Goal: Task Accomplishment & Management: Manage account settings

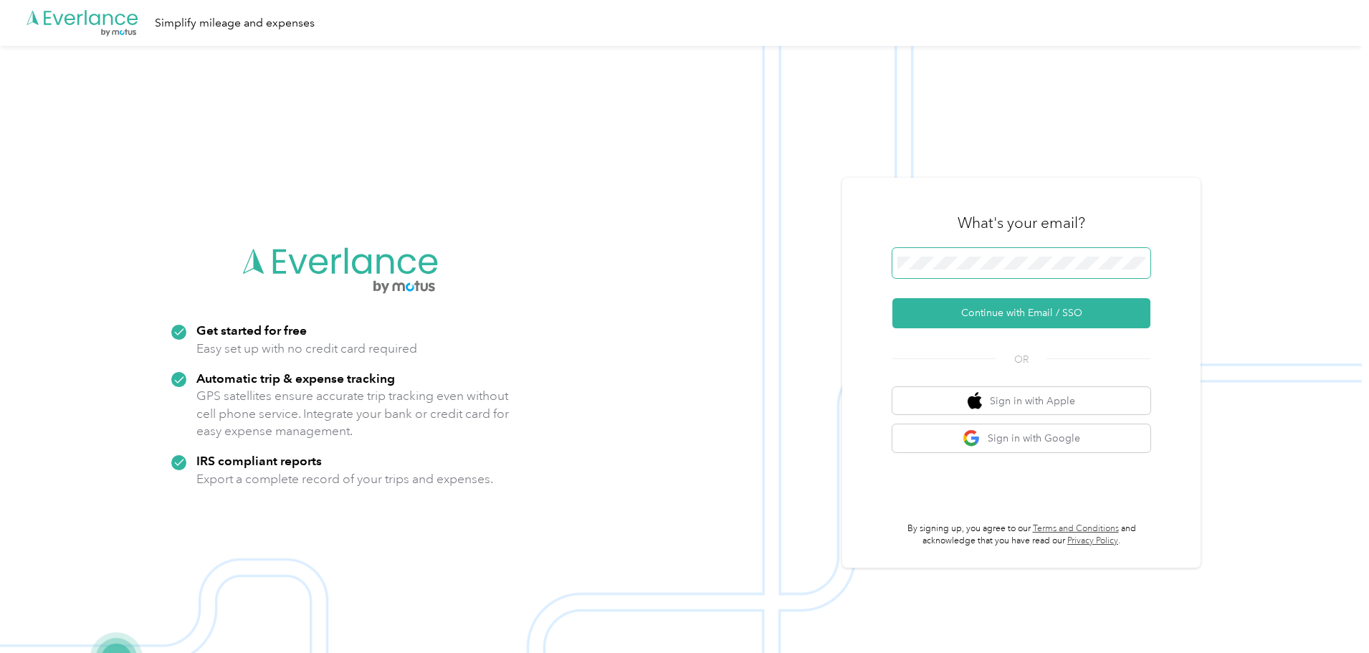
click at [1024, 272] on span at bounding box center [1022, 263] width 258 height 30
click at [958, 305] on button "Continue with Email / SSO" at bounding box center [1022, 313] width 258 height 30
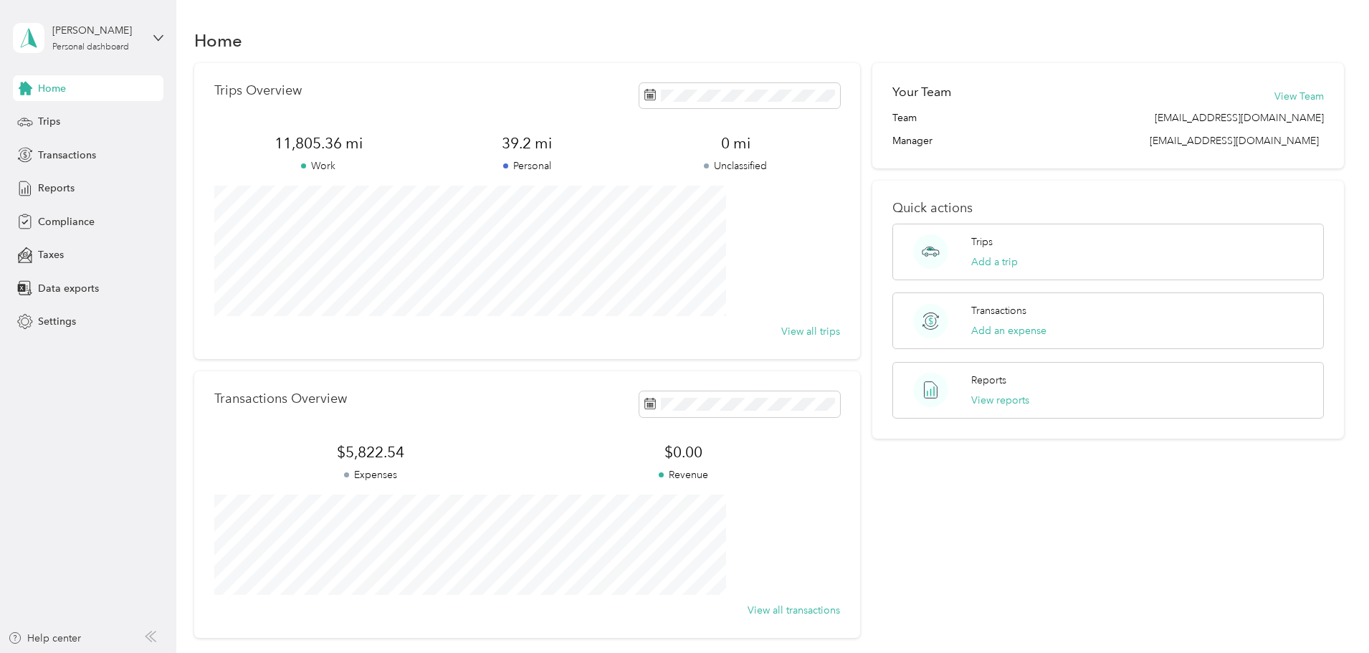
click at [152, 34] on div "Zachary T Vinski Personal dashboard" at bounding box center [88, 38] width 151 height 50
click at [118, 49] on div "Personal dashboard" at bounding box center [90, 47] width 77 height 9
click at [220, 26] on div "Home" at bounding box center [769, 40] width 1151 height 30
click at [1275, 93] on button "View Team" at bounding box center [1299, 96] width 49 height 15
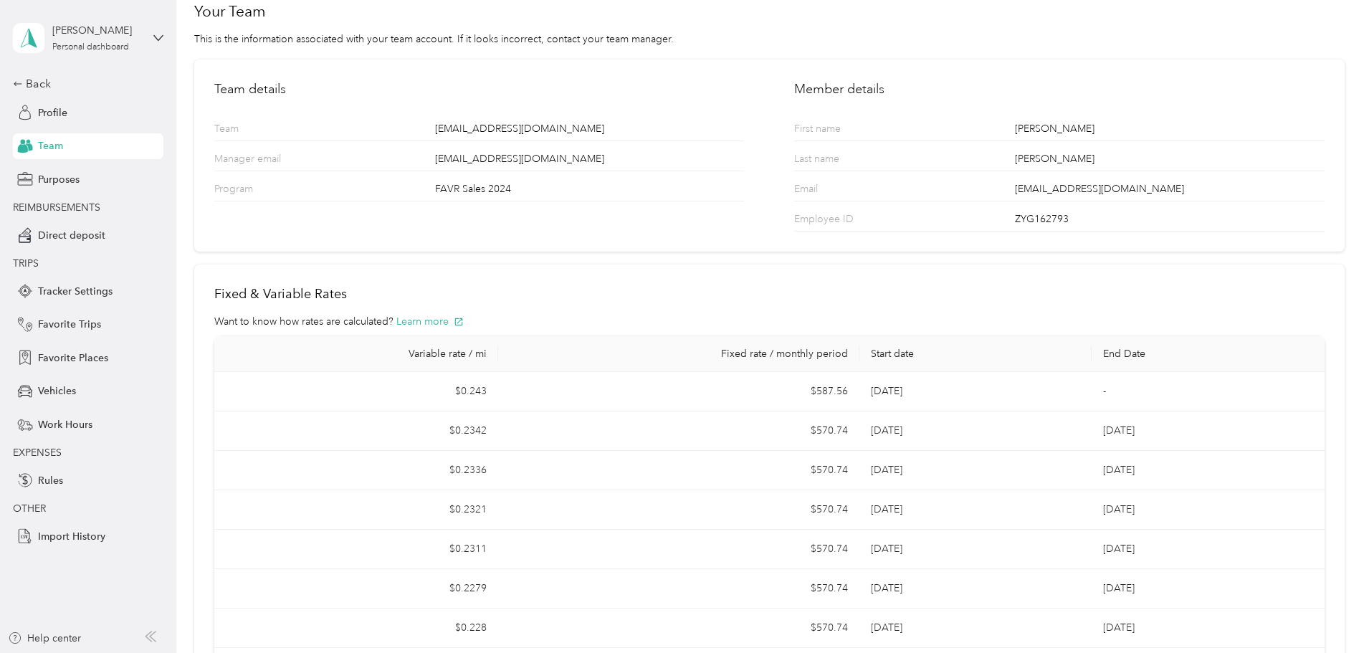
scroll to position [30, 0]
